Goal: Transaction & Acquisition: Download file/media

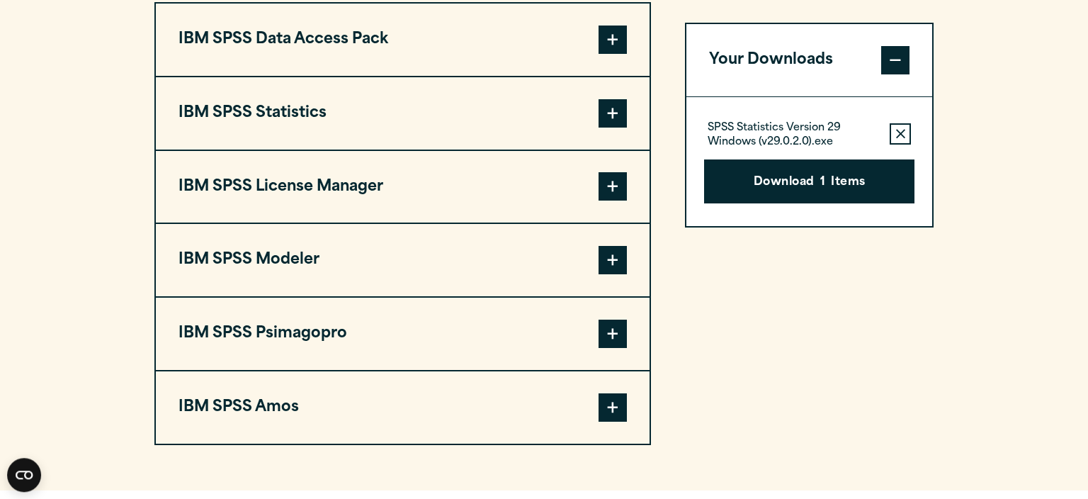
scroll to position [1122, 0]
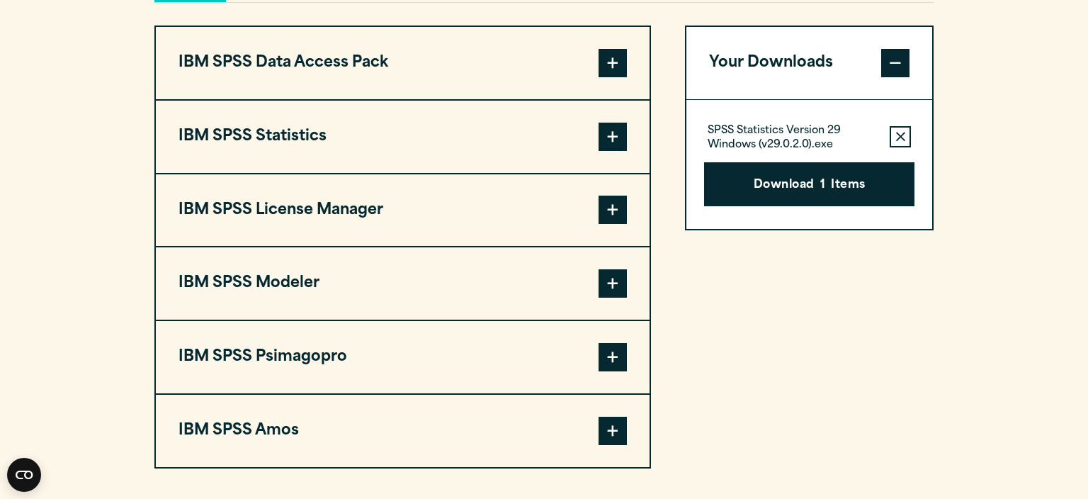
click at [611, 213] on span at bounding box center [613, 210] width 28 height 28
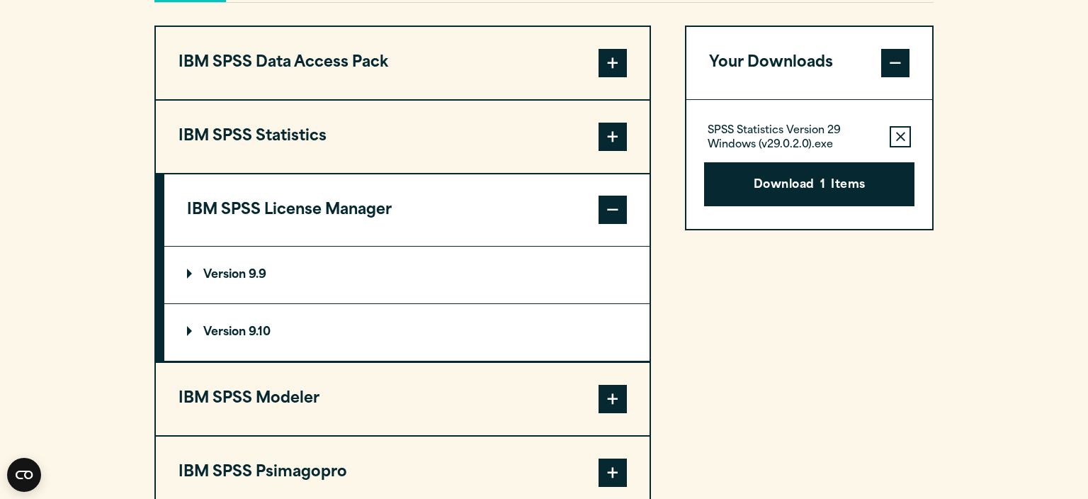
click at [193, 272] on p "Version 9.9" at bounding box center [226, 274] width 79 height 11
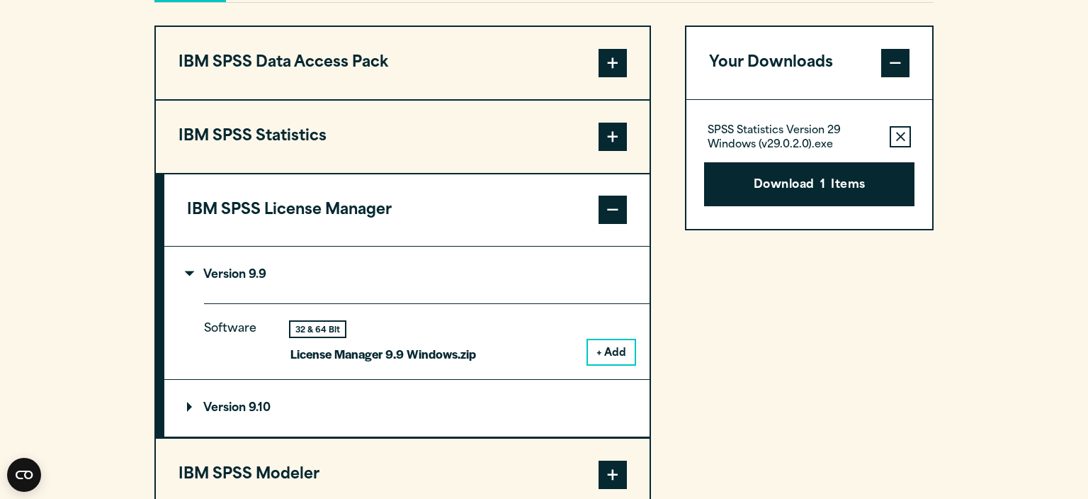
click at [610, 350] on button "+ Add" at bounding box center [611, 352] width 47 height 24
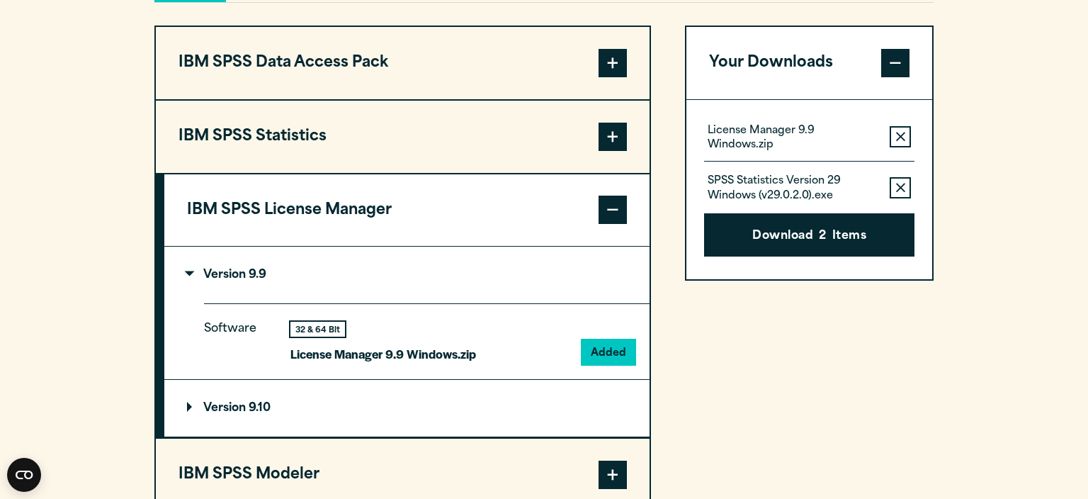
click at [898, 186] on icon "button" at bounding box center [900, 188] width 9 height 10
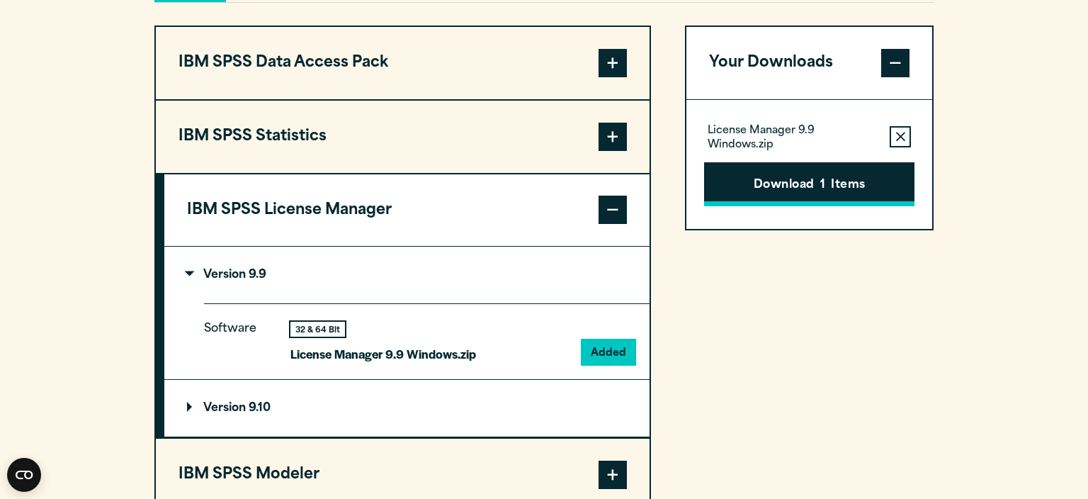
click at [831, 195] on button "Download 1 Items" at bounding box center [809, 184] width 210 height 44
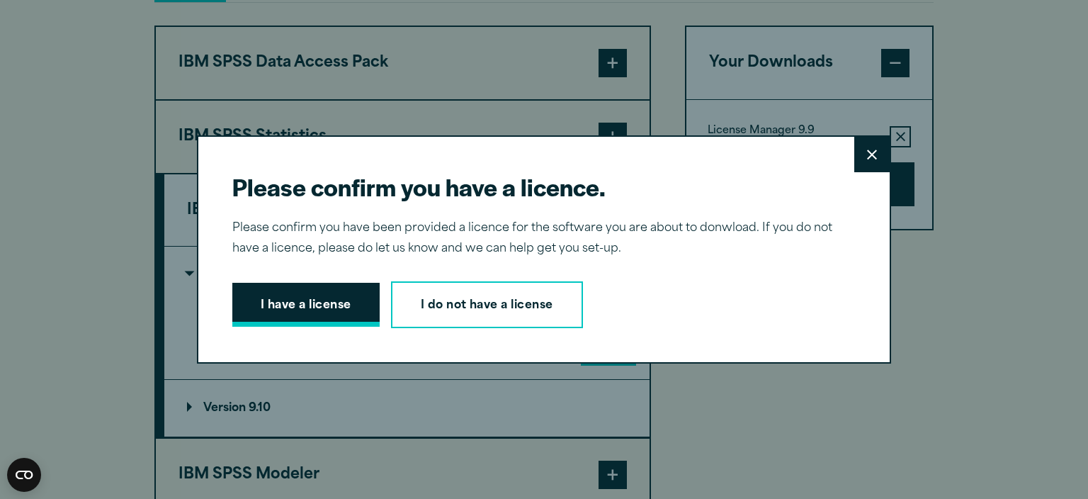
click at [346, 310] on button "I have a license" at bounding box center [305, 305] width 147 height 44
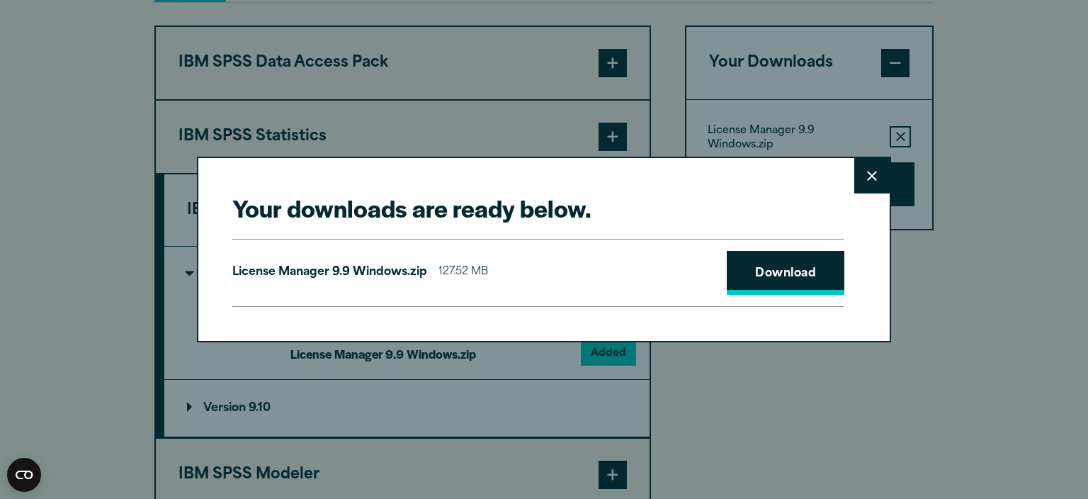
click at [794, 265] on link "Download" at bounding box center [786, 273] width 118 height 44
click at [873, 174] on icon at bounding box center [872, 176] width 10 height 11
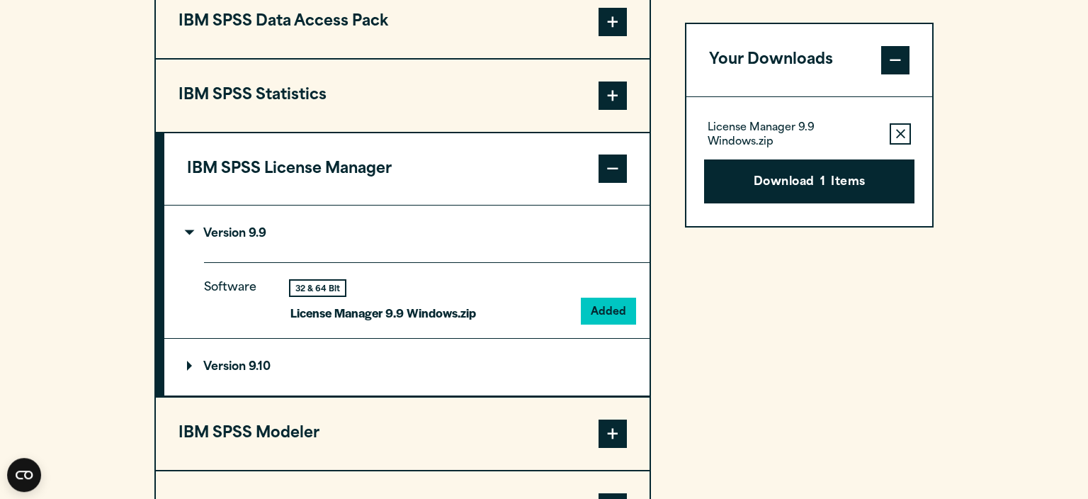
scroll to position [1197, 0]
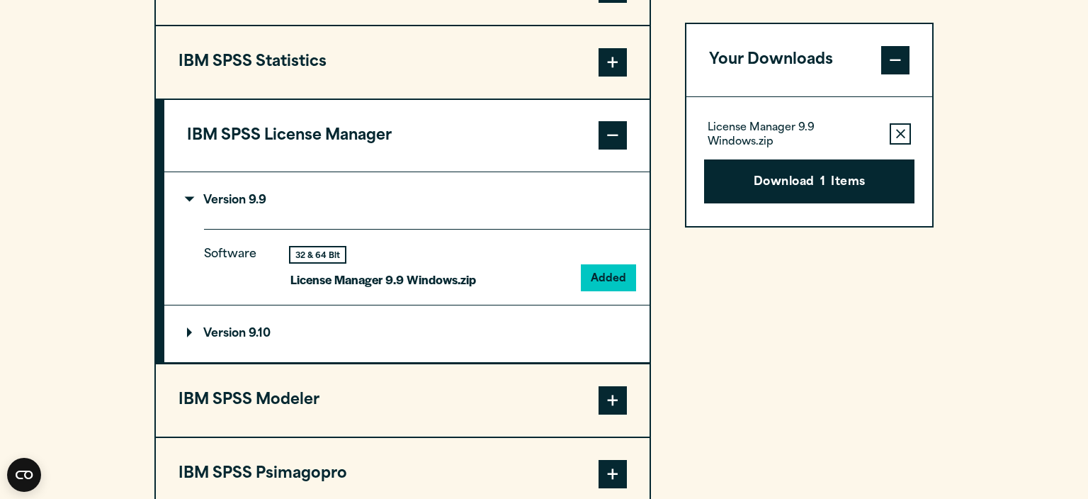
click at [179, 339] on summary "Version 9.10" at bounding box center [406, 333] width 485 height 57
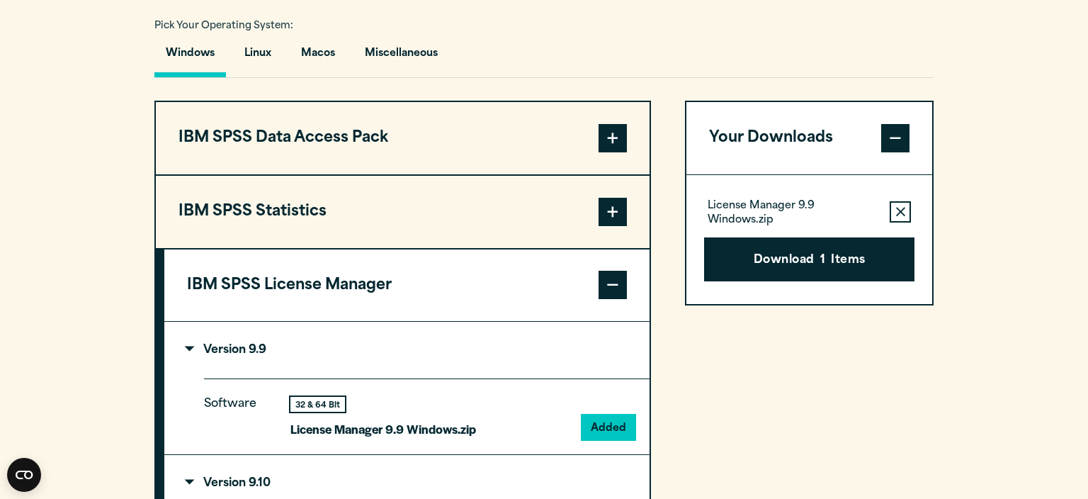
scroll to position [972, 0]
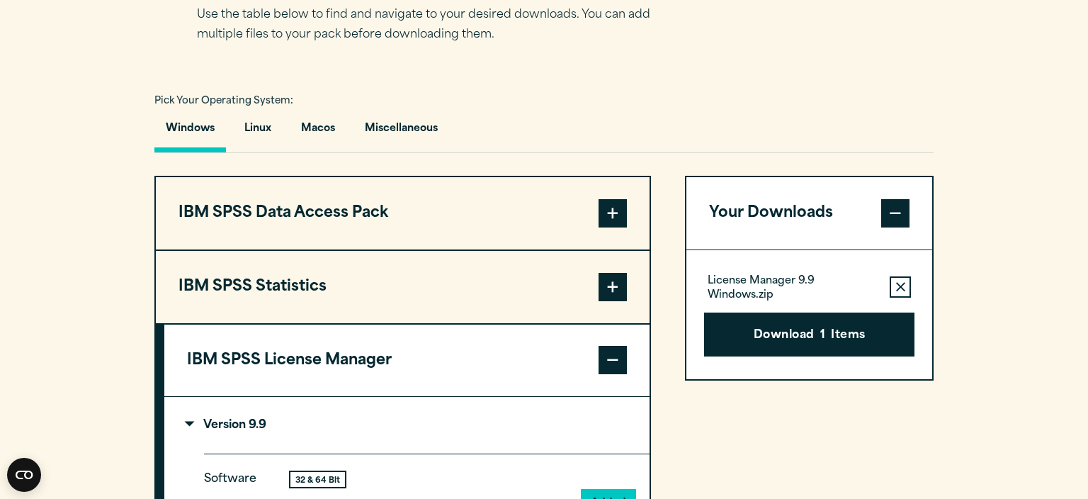
click at [984, 105] on section "Select your software downloads Use the table below to find and navigate to your…" at bounding box center [544, 421] width 1088 height 1018
drag, startPoint x: 336, startPoint y: 115, endPoint x: 356, endPoint y: 117, distance: 20.7
click at [338, 115] on button "Macos" at bounding box center [318, 132] width 57 height 40
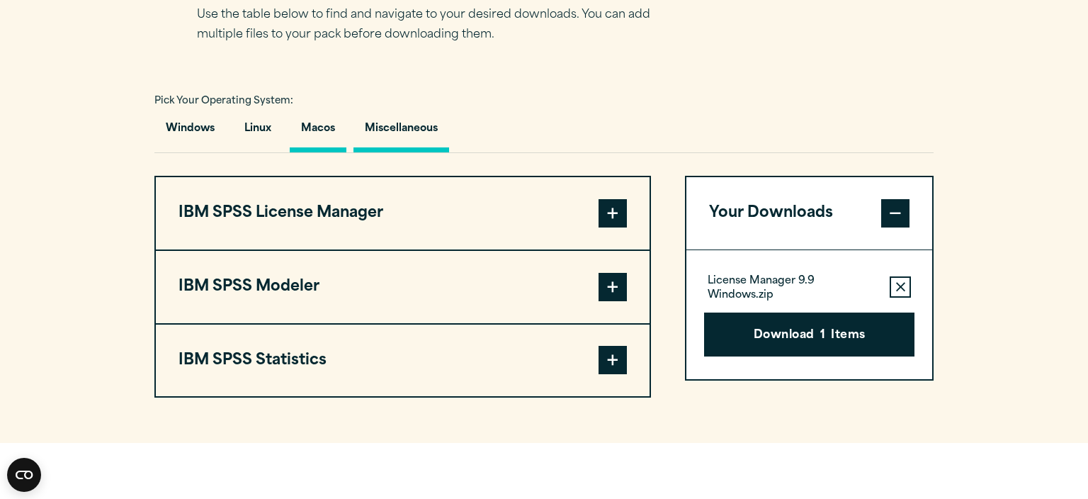
click at [386, 130] on button "Miscellaneous" at bounding box center [402, 132] width 96 height 40
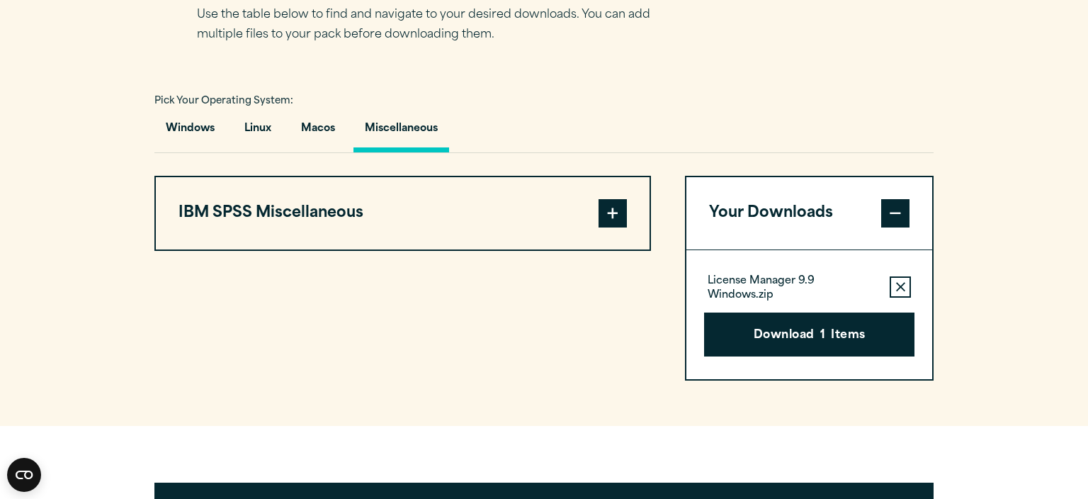
click at [361, 197] on button "IBM SPSS Miscellaneous" at bounding box center [403, 213] width 494 height 72
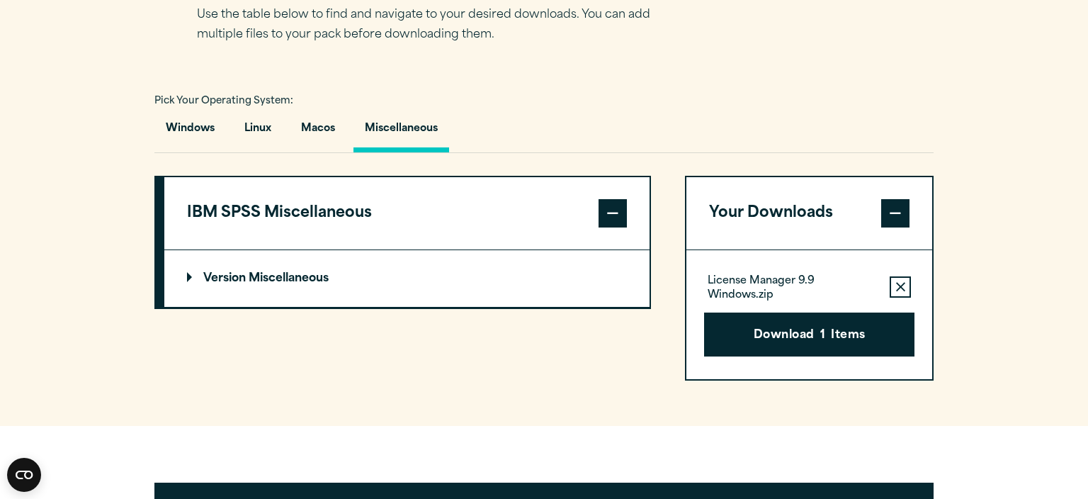
click at [194, 281] on p "Version Miscellaneous" at bounding box center [258, 278] width 142 height 11
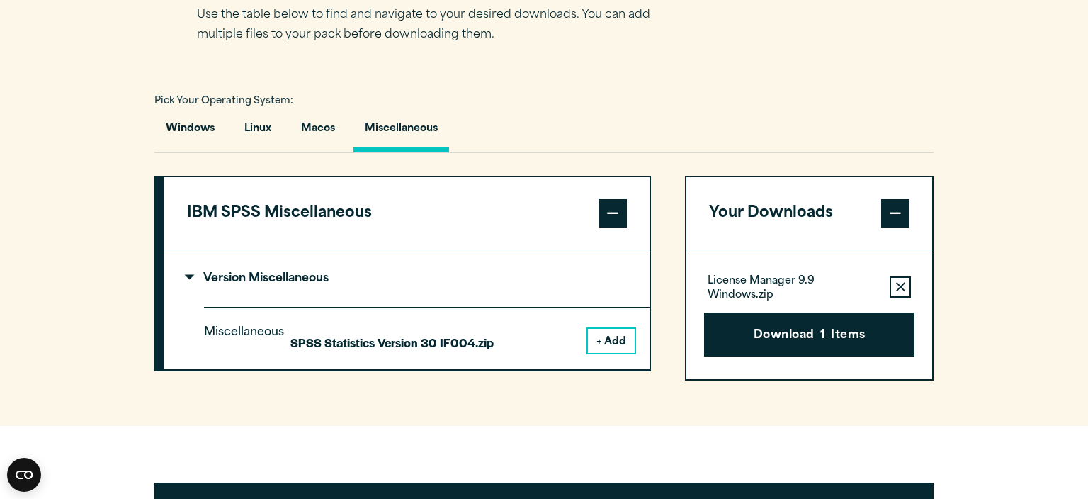
click at [197, 281] on p "Version Miscellaneous" at bounding box center [258, 278] width 142 height 11
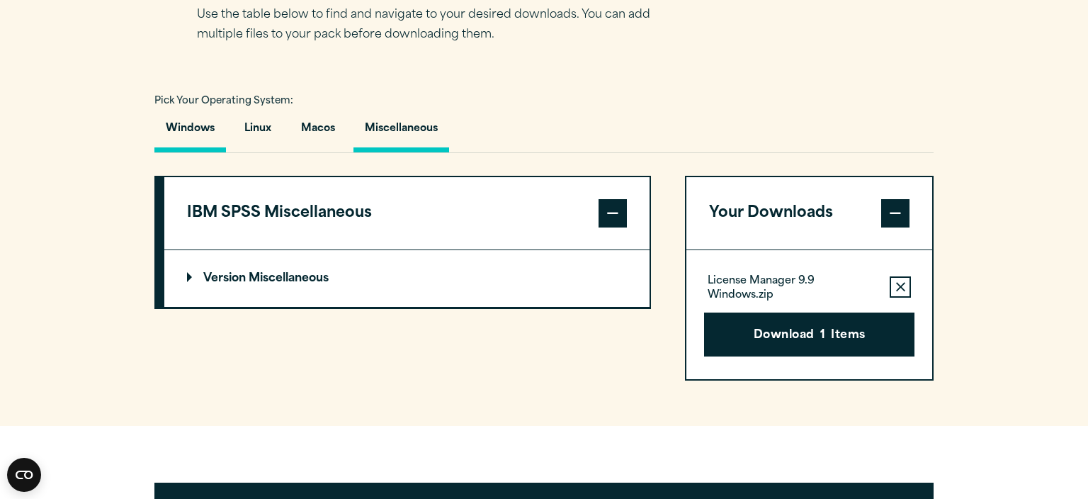
click at [220, 147] on button "Windows" at bounding box center [190, 132] width 72 height 40
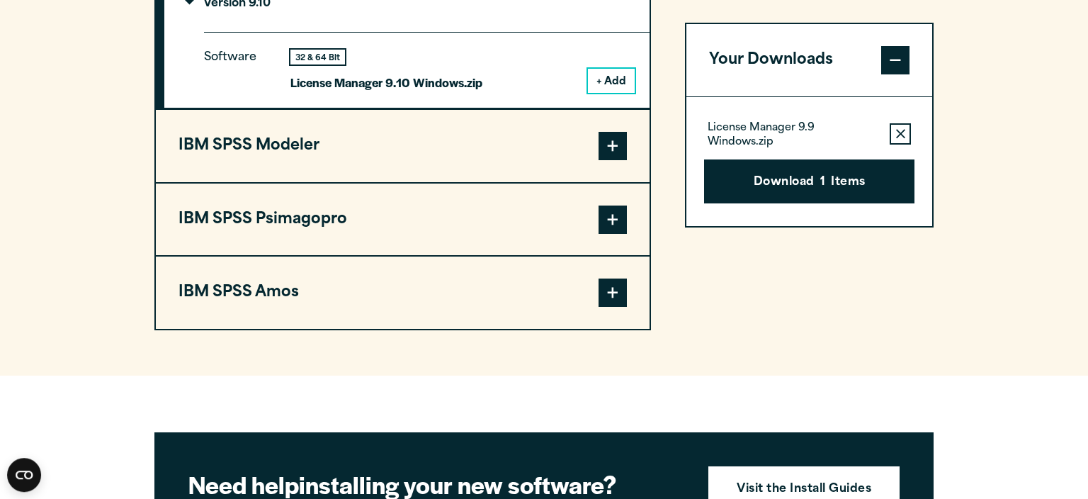
scroll to position [1496, 0]
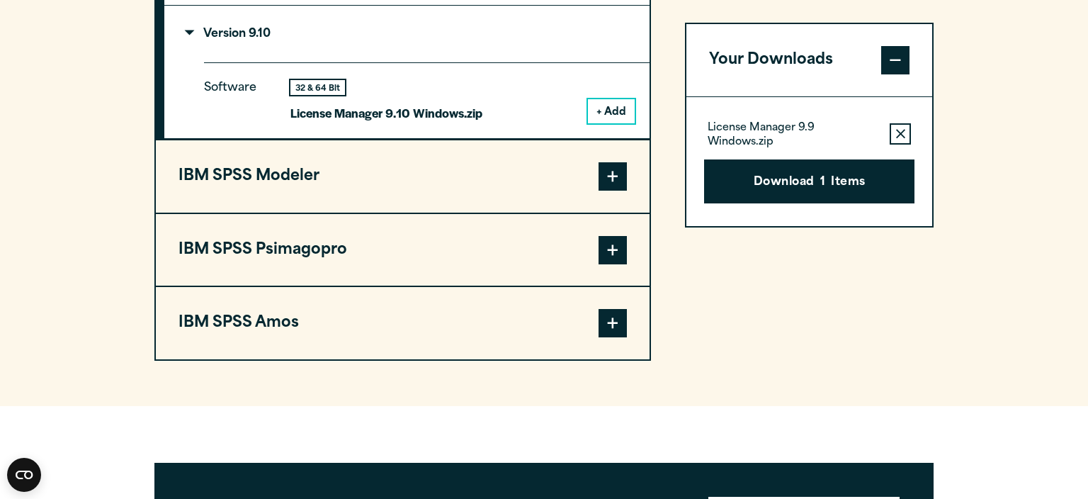
click at [465, 254] on button "IBM SPSS Psimagopro" at bounding box center [403, 250] width 494 height 72
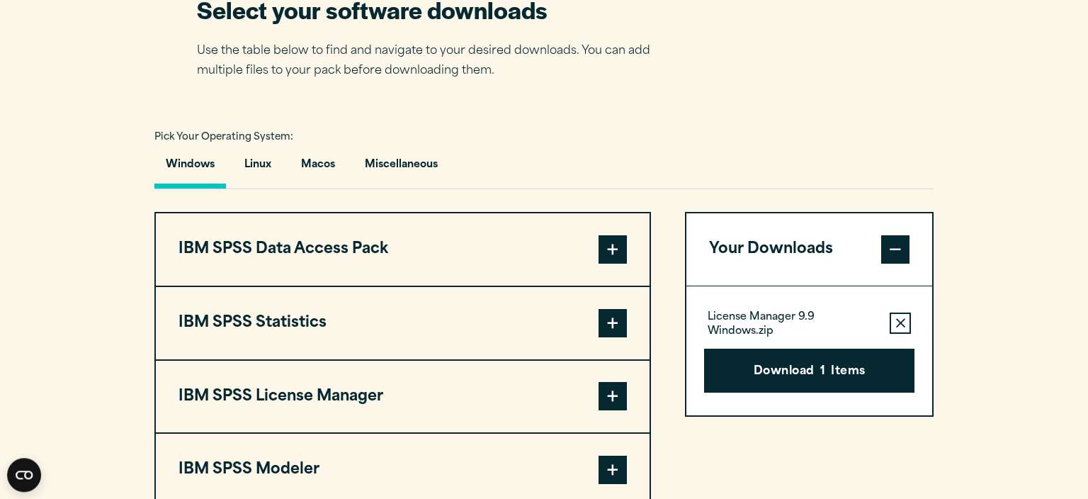
scroll to position [972, 0]
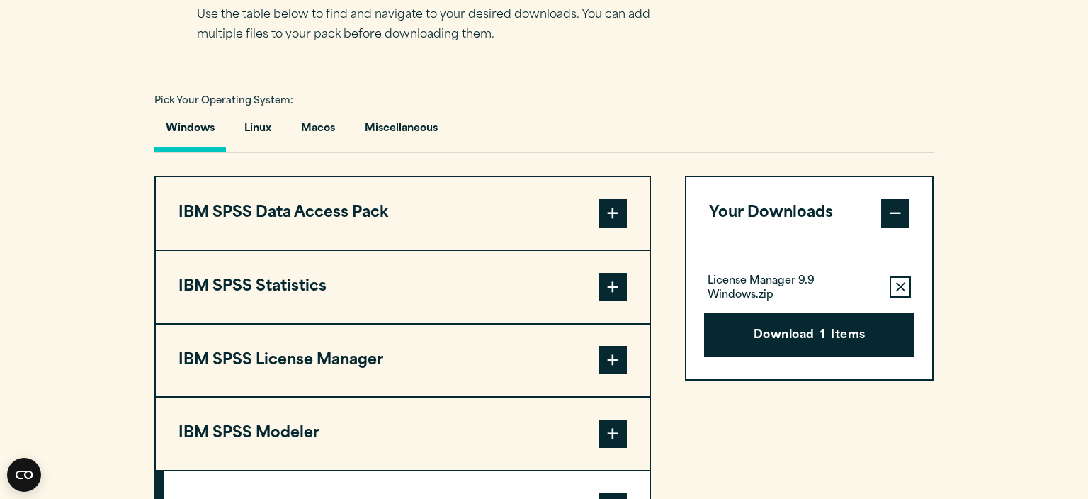
click at [319, 288] on button "IBM SPSS Statistics" at bounding box center [403, 287] width 494 height 72
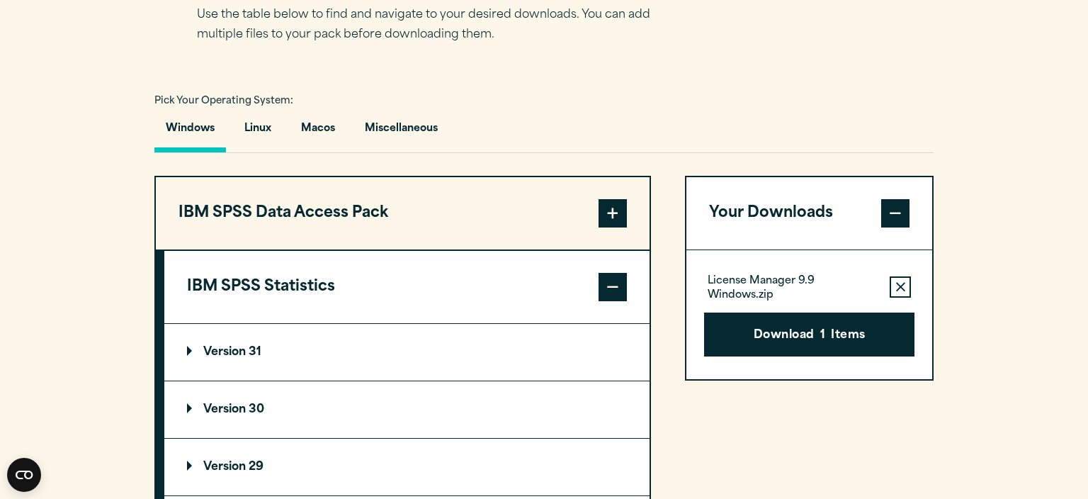
scroll to position [1272, 0]
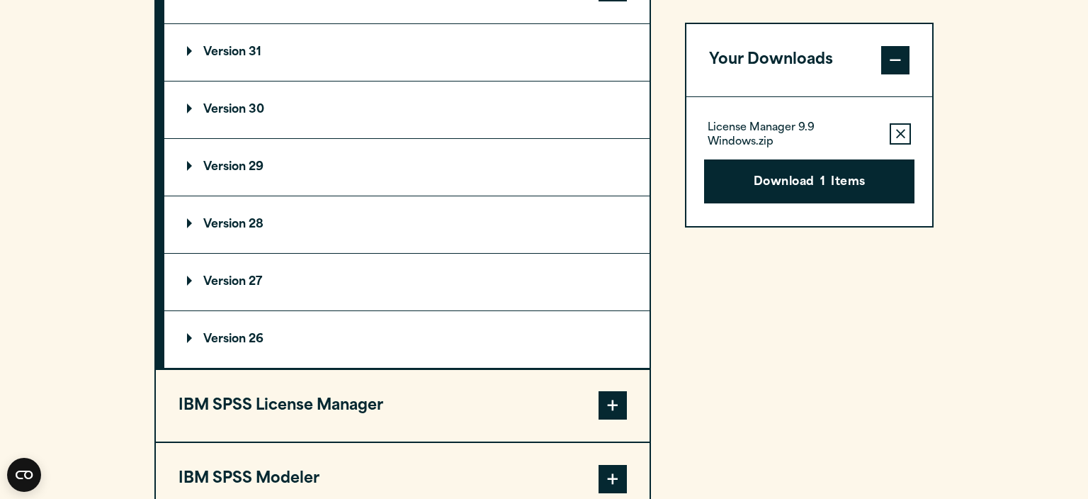
click at [185, 164] on summary "Version 29" at bounding box center [406, 167] width 485 height 57
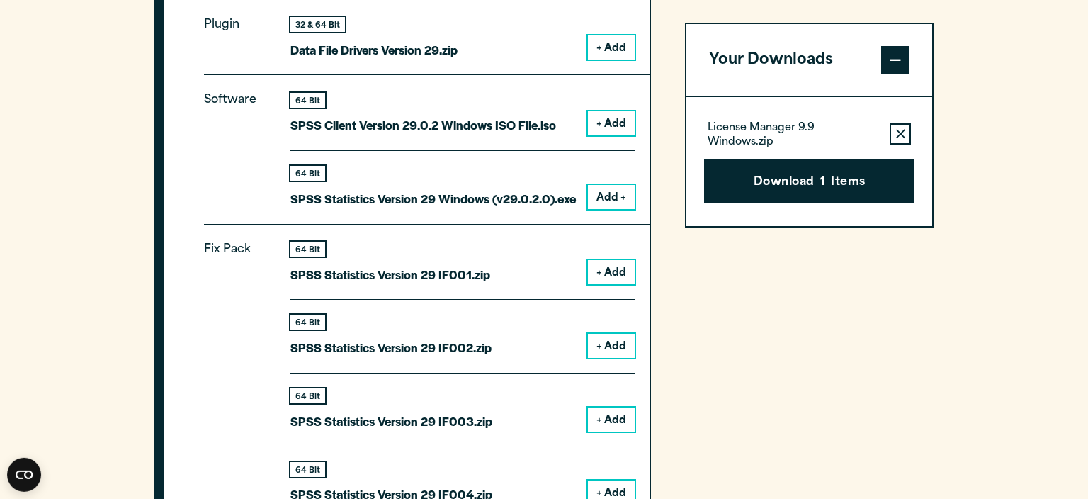
scroll to position [1496, 0]
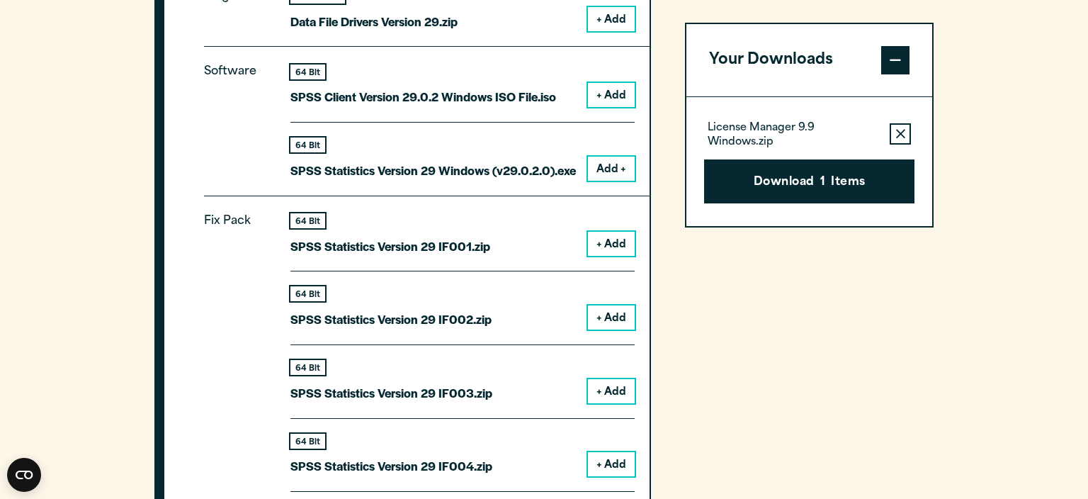
click at [602, 315] on button "+ Add" at bounding box center [611, 317] width 47 height 24
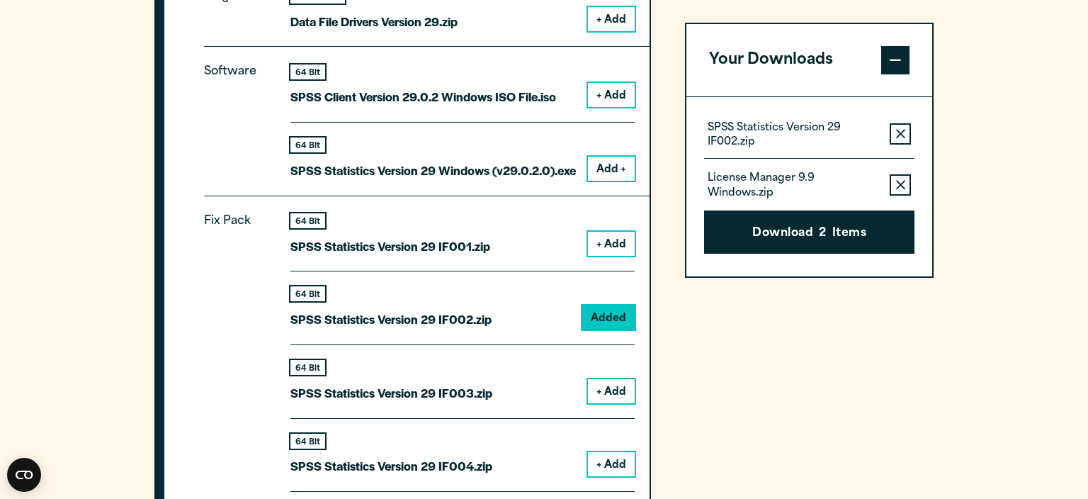
click at [904, 183] on icon "button" at bounding box center [900, 185] width 9 height 10
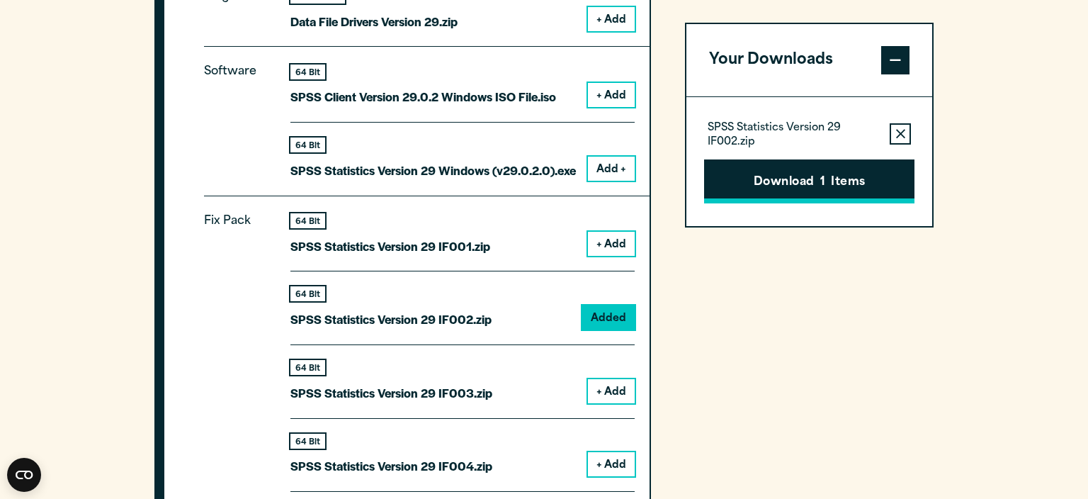
click at [815, 183] on button "Download 1 Items" at bounding box center [809, 181] width 210 height 44
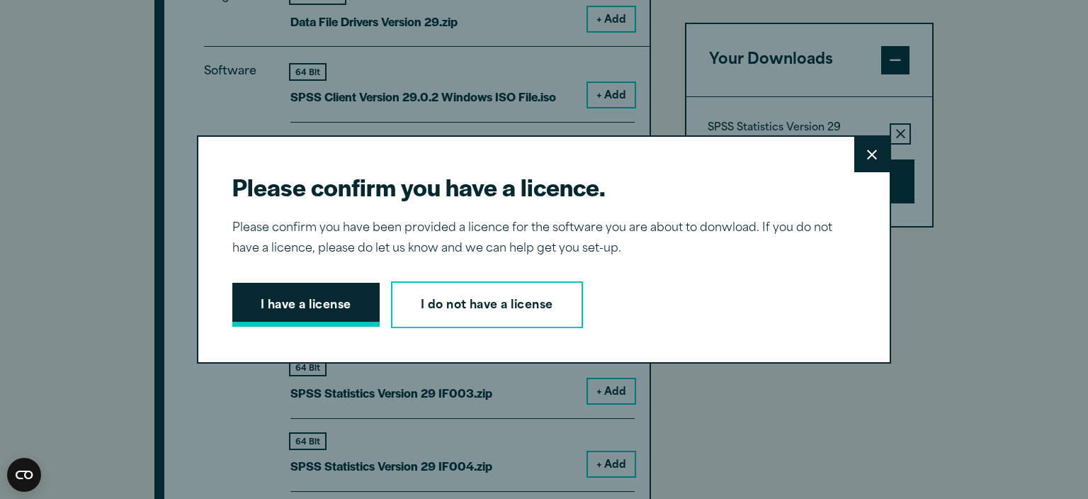
click at [266, 302] on button "I have a license" at bounding box center [305, 305] width 147 height 44
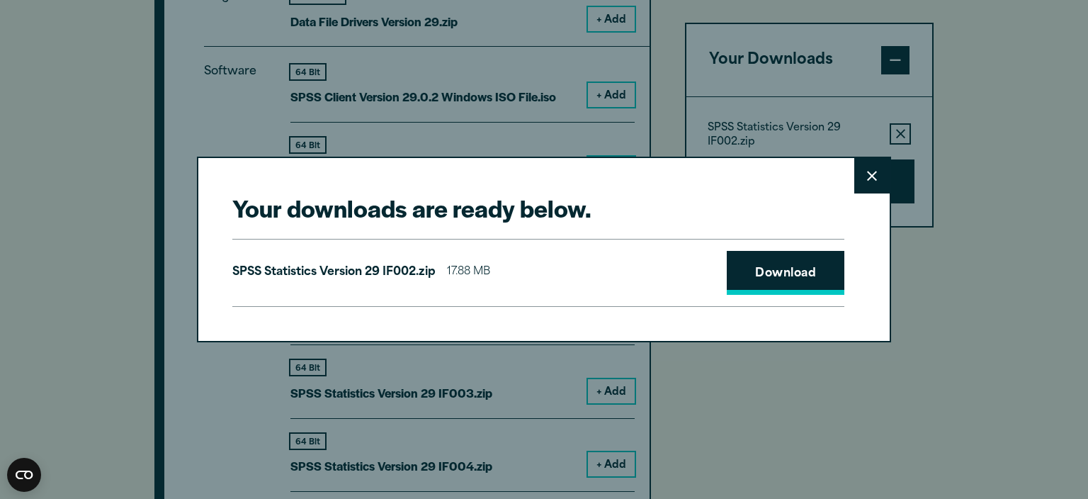
click at [778, 283] on link "Download" at bounding box center [786, 273] width 118 height 44
click at [843, 215] on h2 "Your downloads are ready below." at bounding box center [538, 208] width 612 height 32
click at [867, 407] on div "Your downloads are ready below. Close SPSS Statistics Version 29 IF002.zip 17.8…" at bounding box center [544, 249] width 1088 height 499
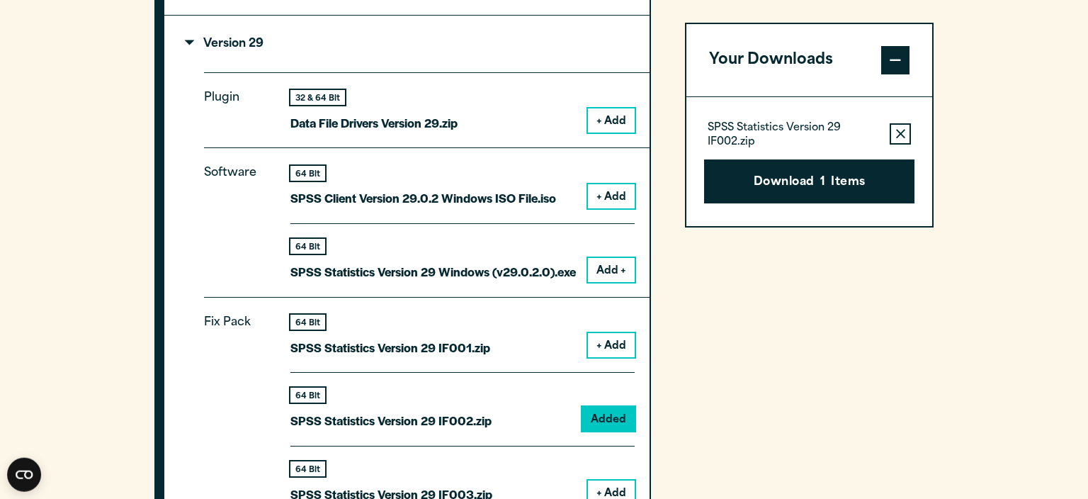
scroll to position [1421, 0]
